Goal: Find specific page/section: Find specific page/section

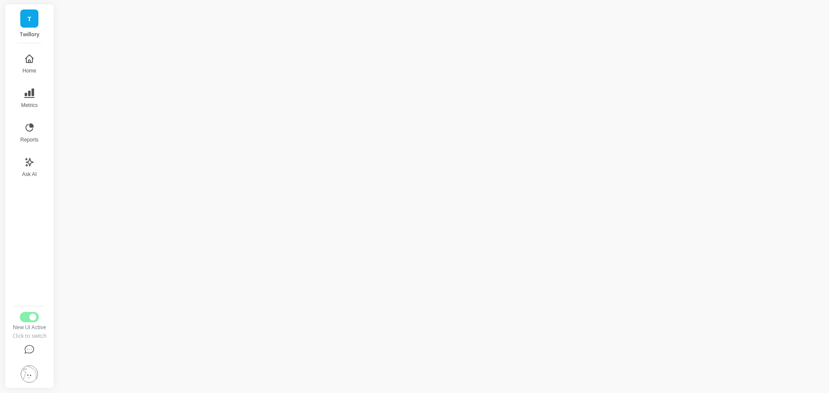
click at [37, 132] on button "Reports" at bounding box center [29, 132] width 28 height 31
click at [21, 92] on button "Metrics" at bounding box center [29, 98] width 30 height 31
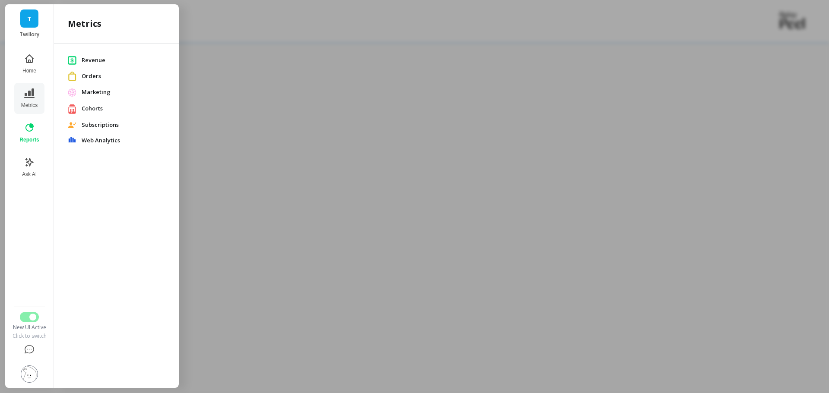
click at [89, 62] on span "Revenue" at bounding box center [123, 60] width 83 height 9
